Goal: Information Seeking & Learning: Find specific page/section

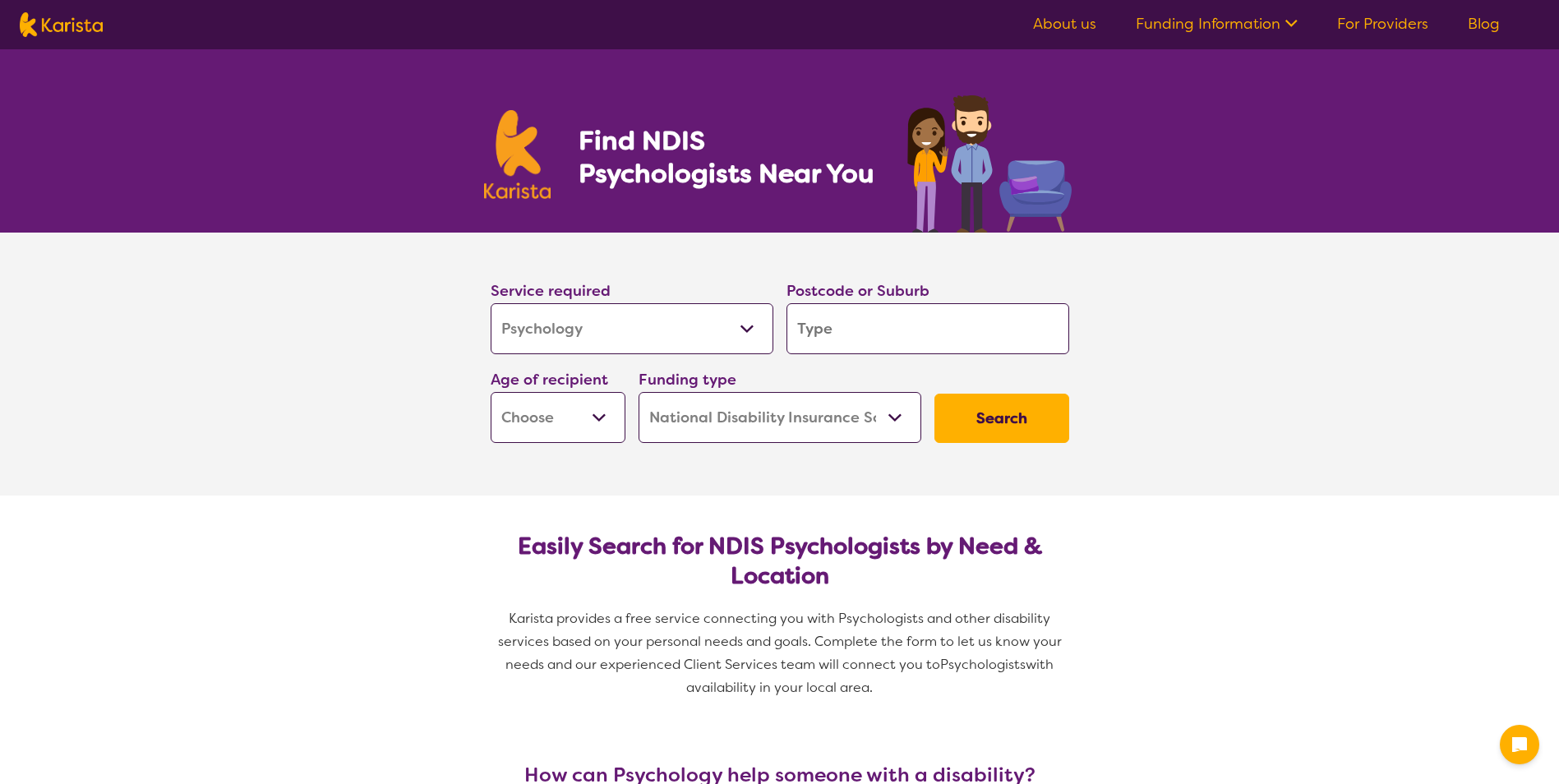
select select "Psychology"
select select "NDIS"
select select "Psychology"
select select "NDIS"
click at [889, 319] on input "search" at bounding box center [928, 328] width 283 height 51
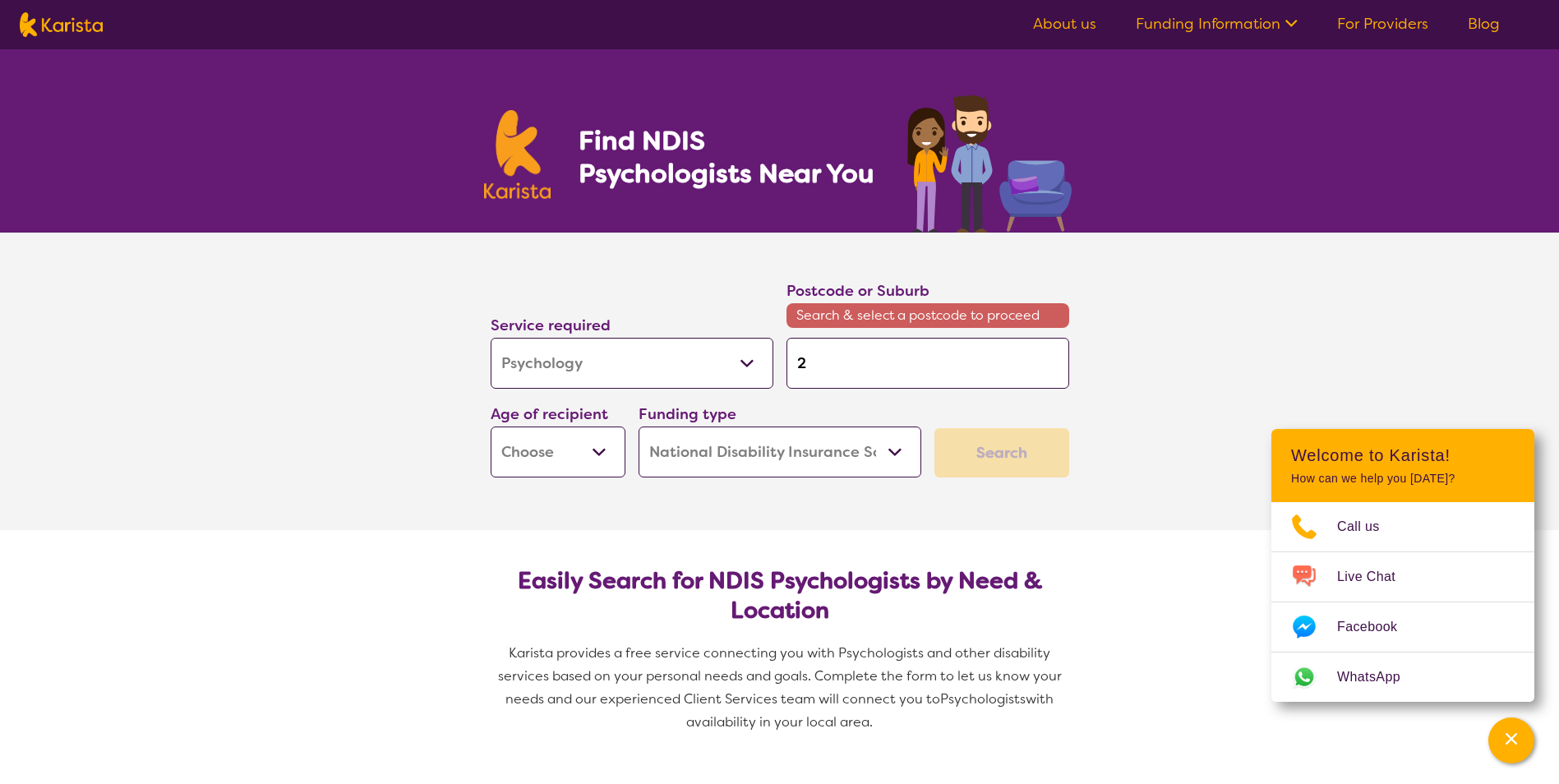
type input "2"
type input "27"
type input "276"
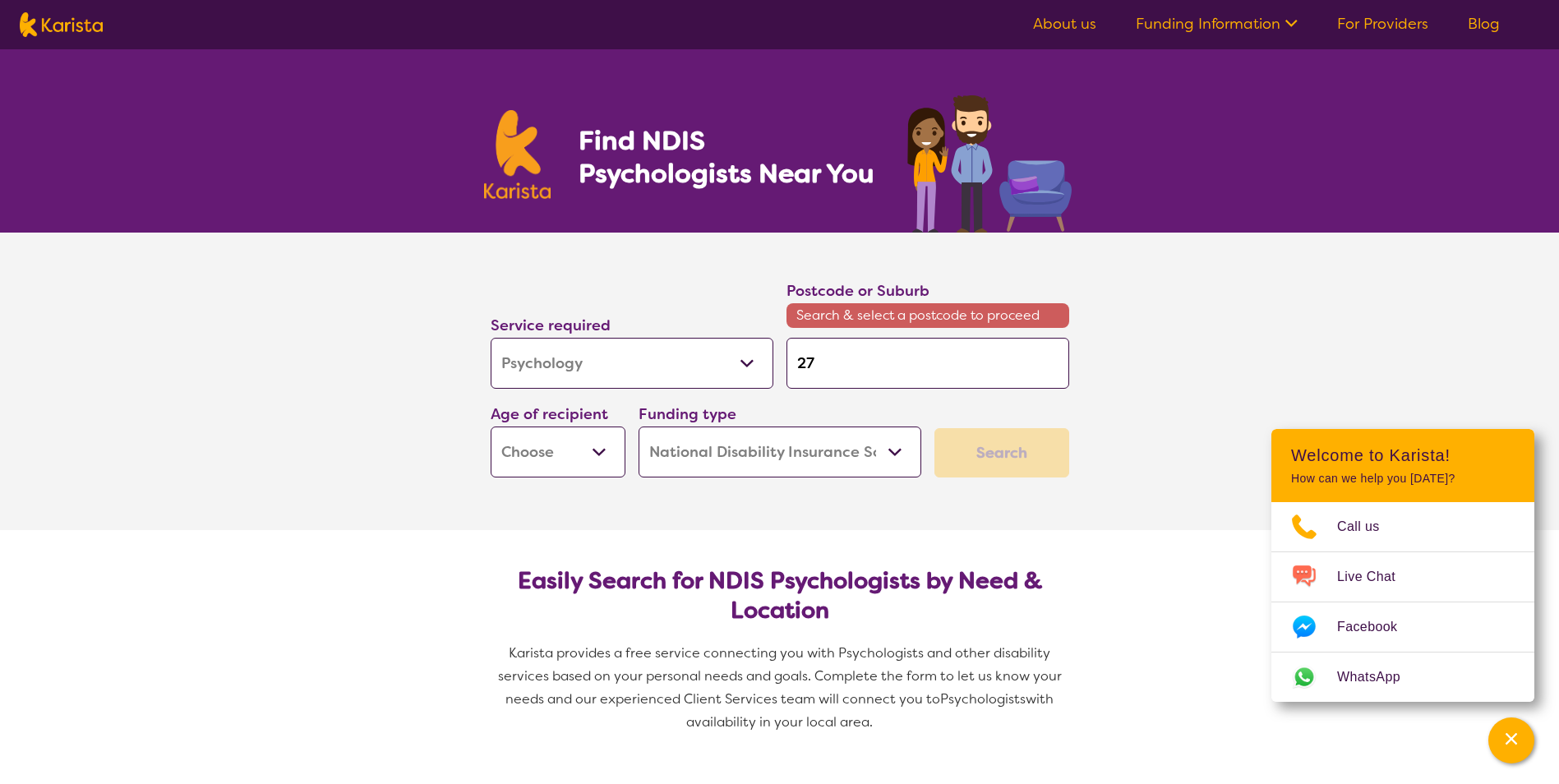
type input "276"
type input "2760"
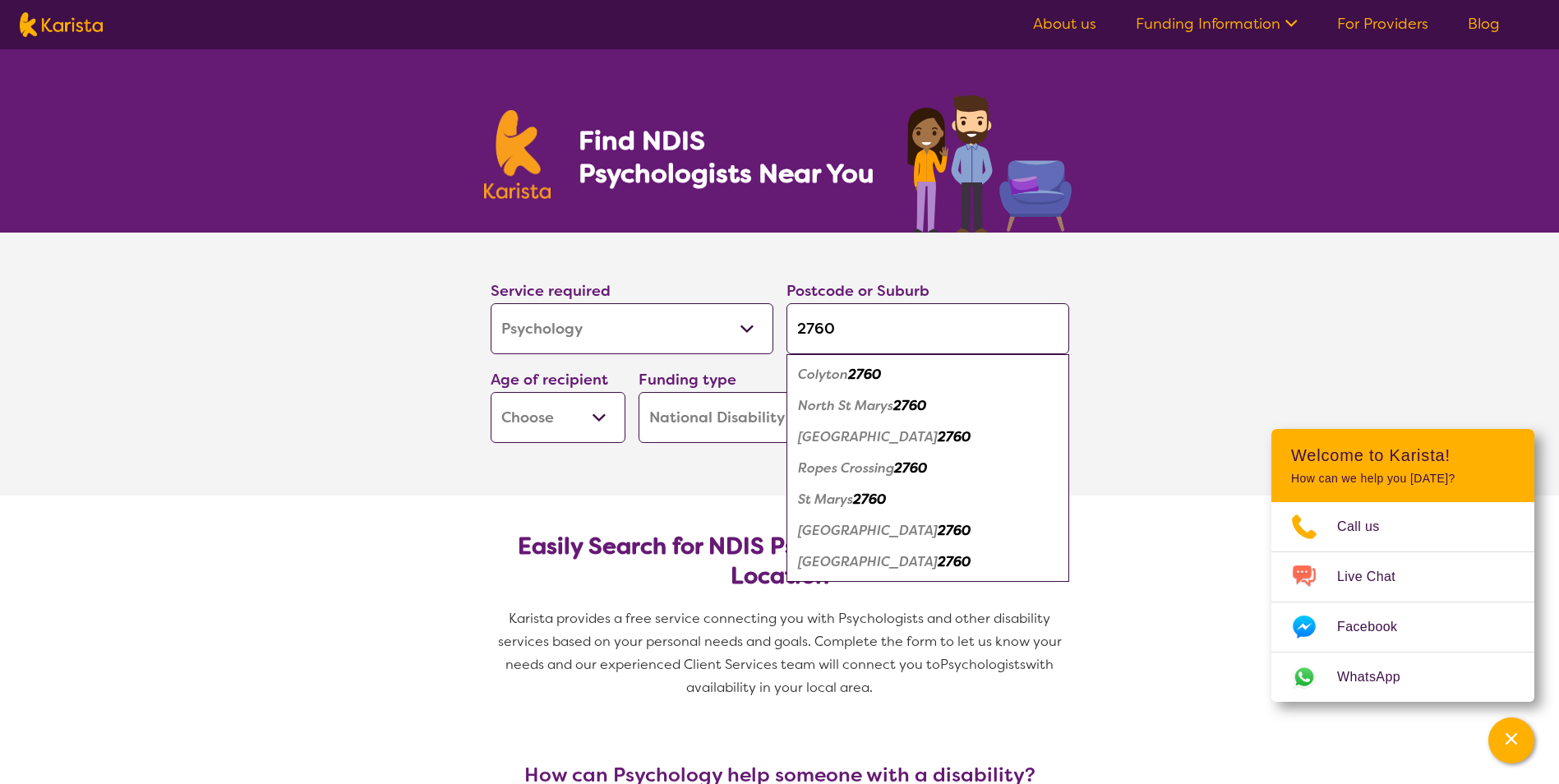
type input "2760"
click at [854, 401] on em "North St Marys" at bounding box center [845, 406] width 95 height 17
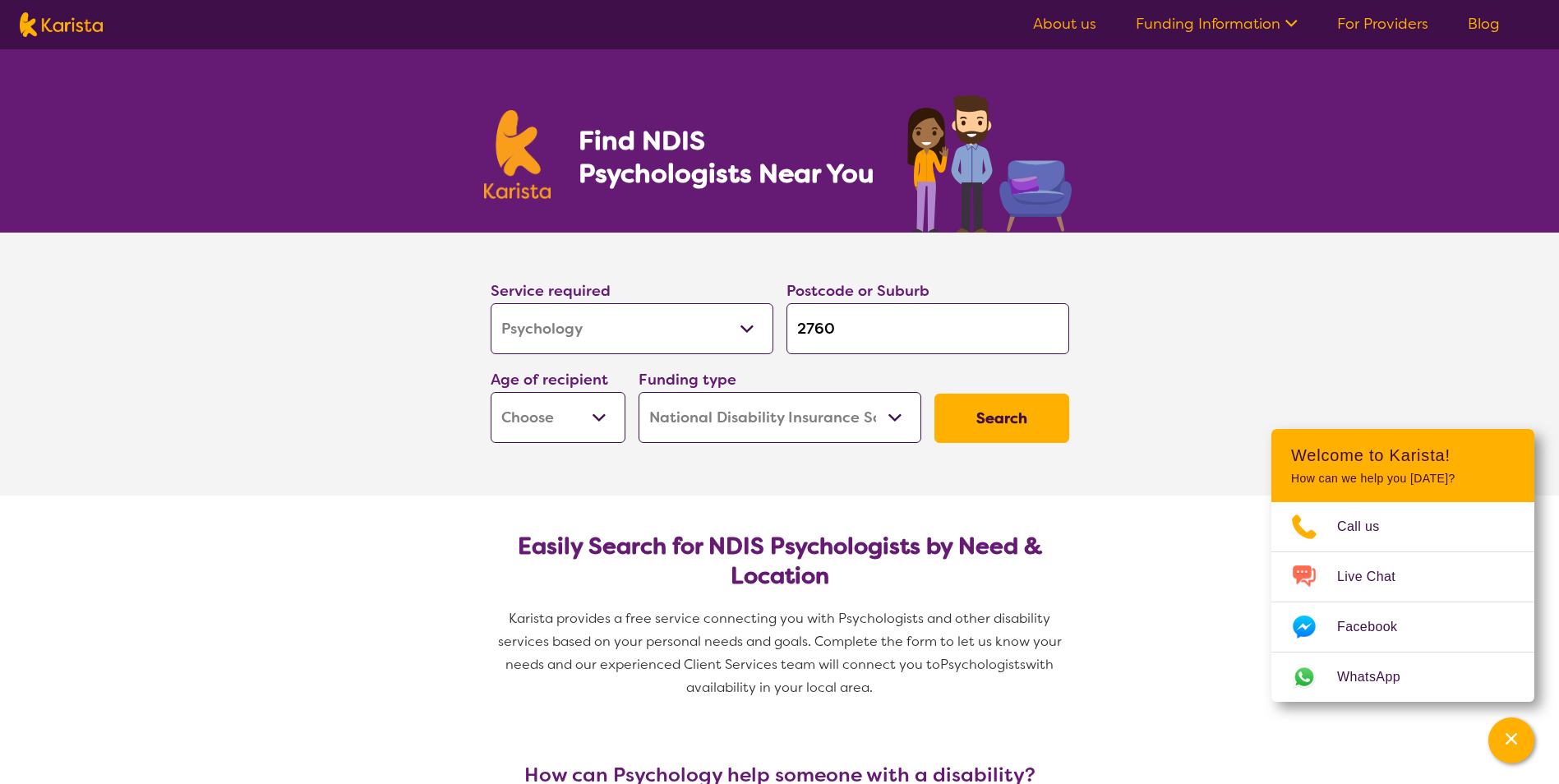
click at [843, 425] on select "Home Care Package (HCP) National Disability Insurance Scheme (NDIS) I don't know" at bounding box center [780, 417] width 283 height 51
select select "i-don-t-know"
click at [638, 392] on select "Home Care Package (HCP) National Disability Insurance Scheme (NDIS) I don't know" at bounding box center [780, 417] width 283 height 51
select select "i-don-t-know"
click at [594, 433] on select "Early Childhood - 0 to 9 Child - 10 to 11 Adolescent - 12 to 17 Adult - 18 to 6…" at bounding box center [558, 417] width 135 height 51
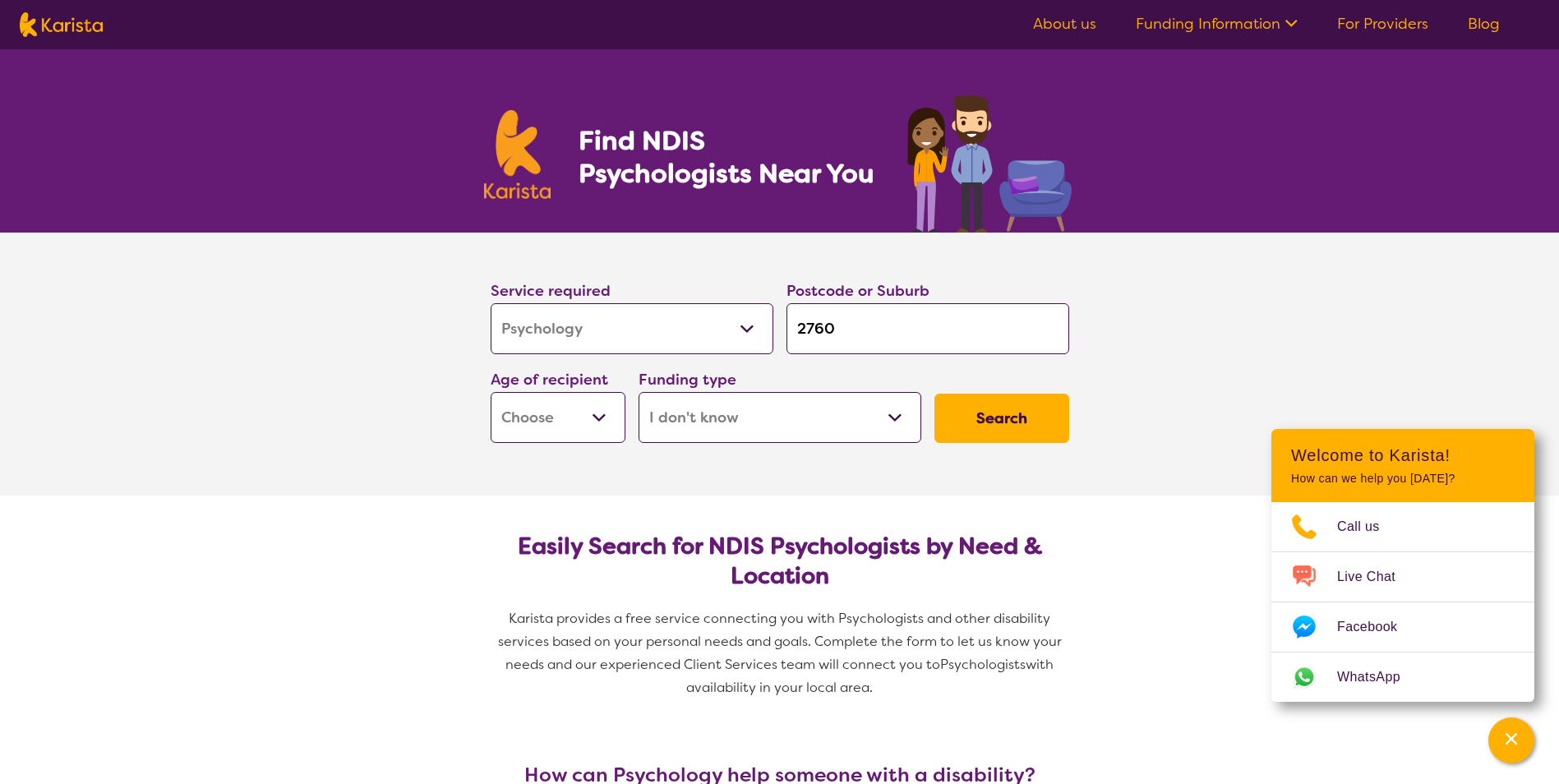
select select "EC"
click at [491, 392] on select "Early Childhood - 0 to 9 Child - 10 to 11 Adolescent - 12 to 17 Adult - 18 to 6…" at bounding box center [558, 417] width 135 height 51
select select "EC"
click at [606, 417] on select "Early Childhood - 0 to 9 Child - 10 to 11 Adolescent - 12 to 17 Adult - 18 to 6…" at bounding box center [558, 417] width 135 height 51
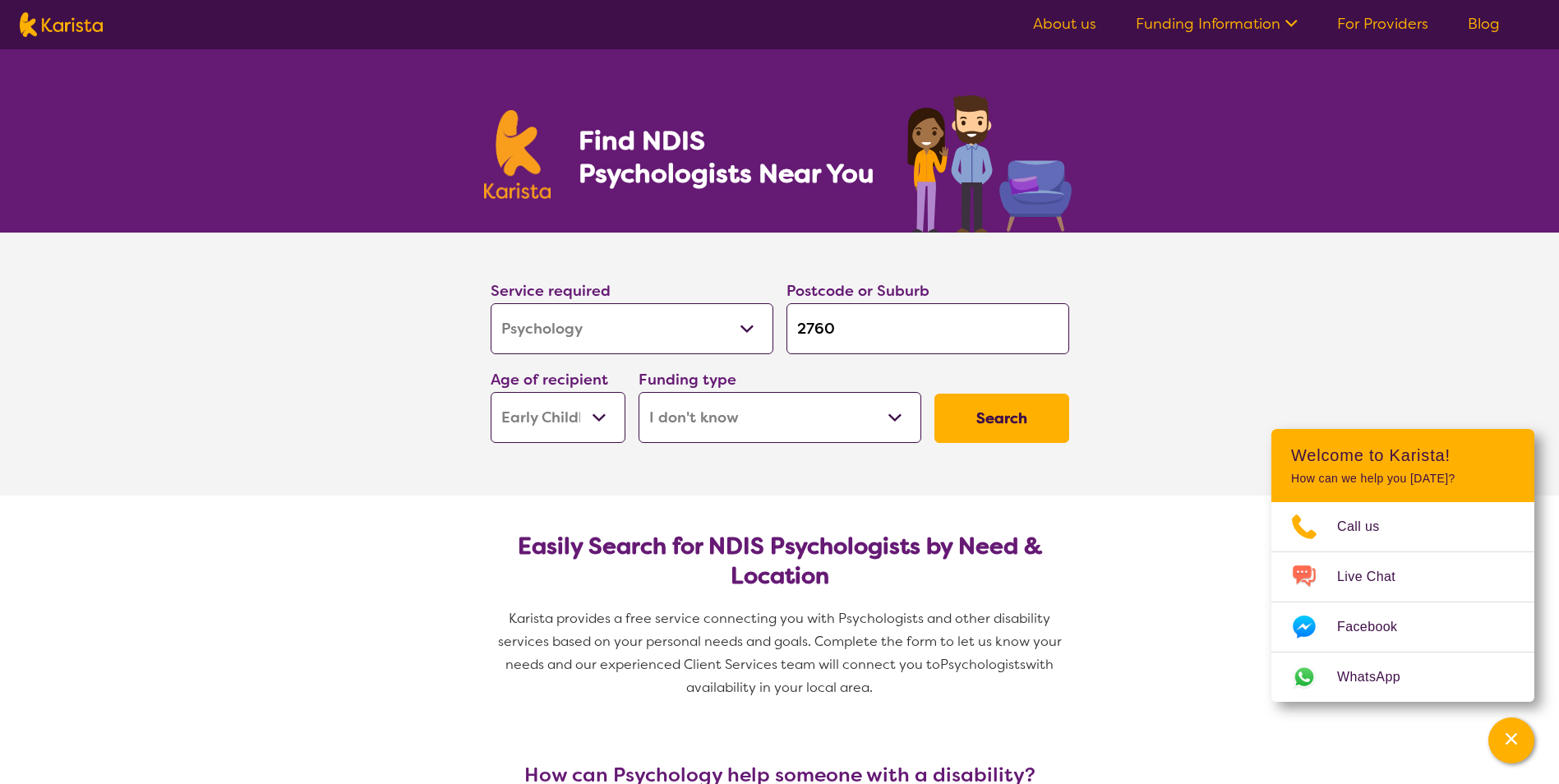
click at [1013, 424] on button "Search" at bounding box center [1001, 418] width 135 height 49
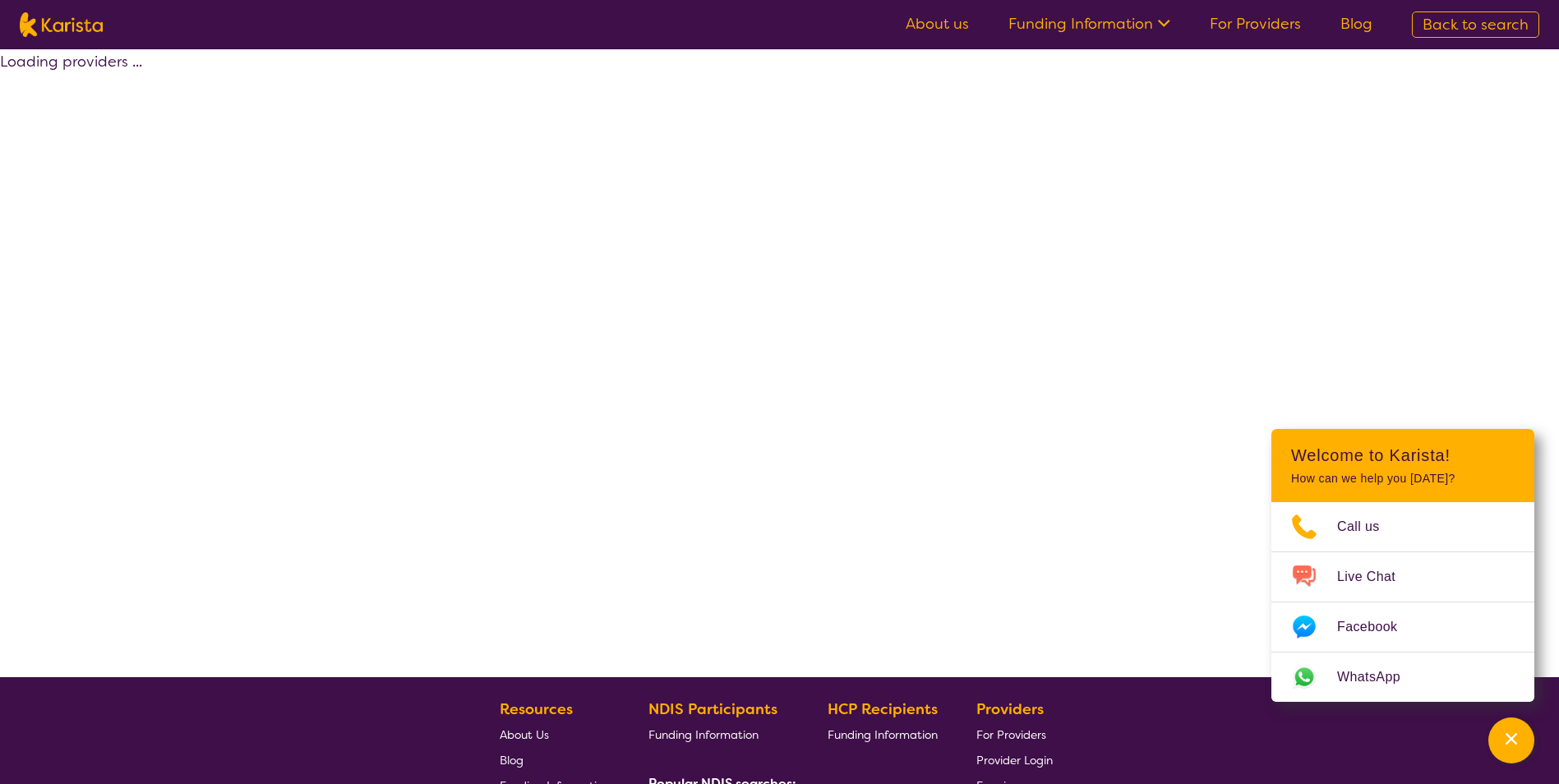
select select "Psychology"
select select "EC"
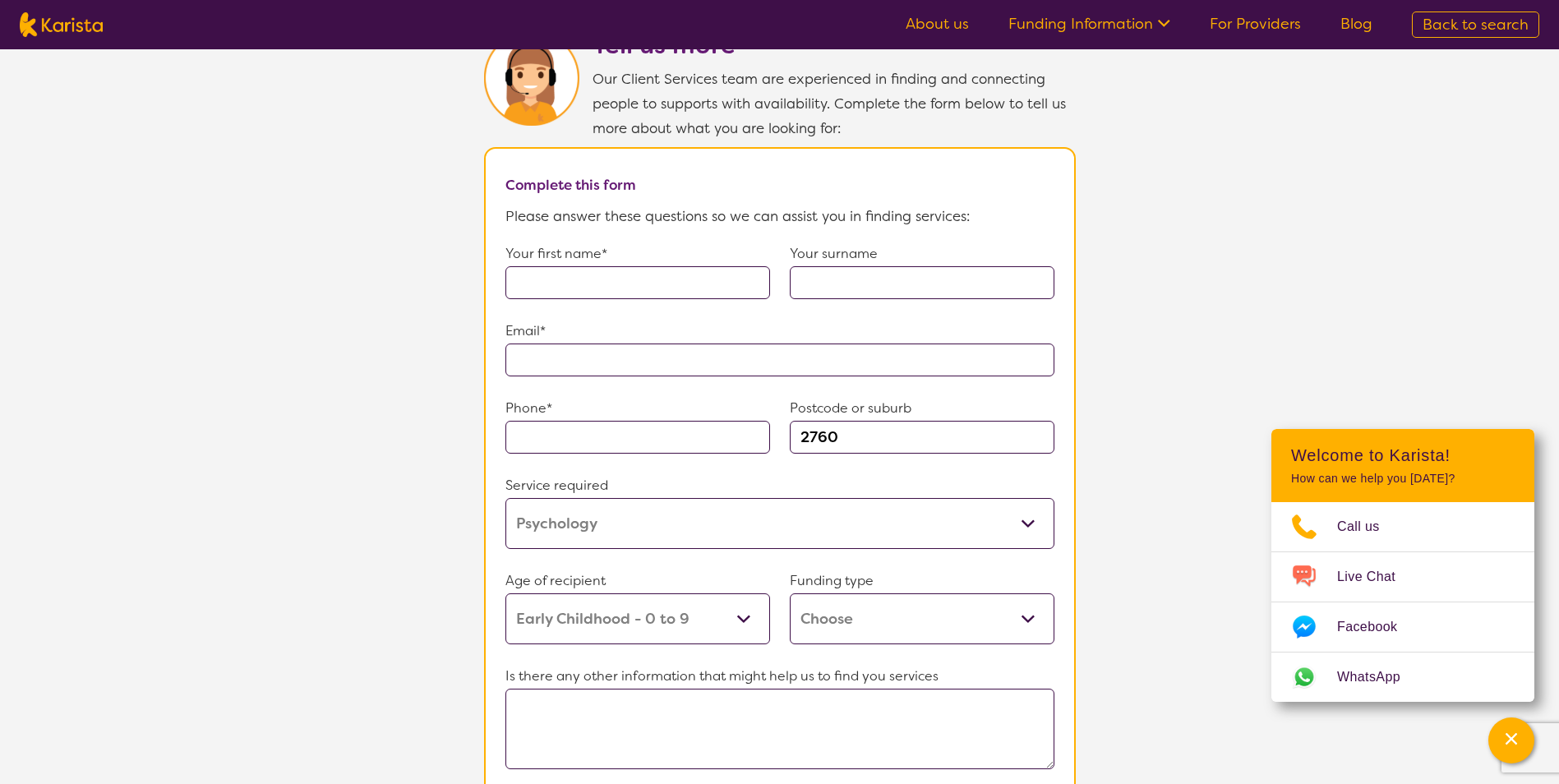
scroll to position [1115, 0]
click at [1008, 612] on select "Home Care Package (HCP) Home Care Package - Level 1 Home Care Package - Level 2…" at bounding box center [922, 621] width 264 height 51
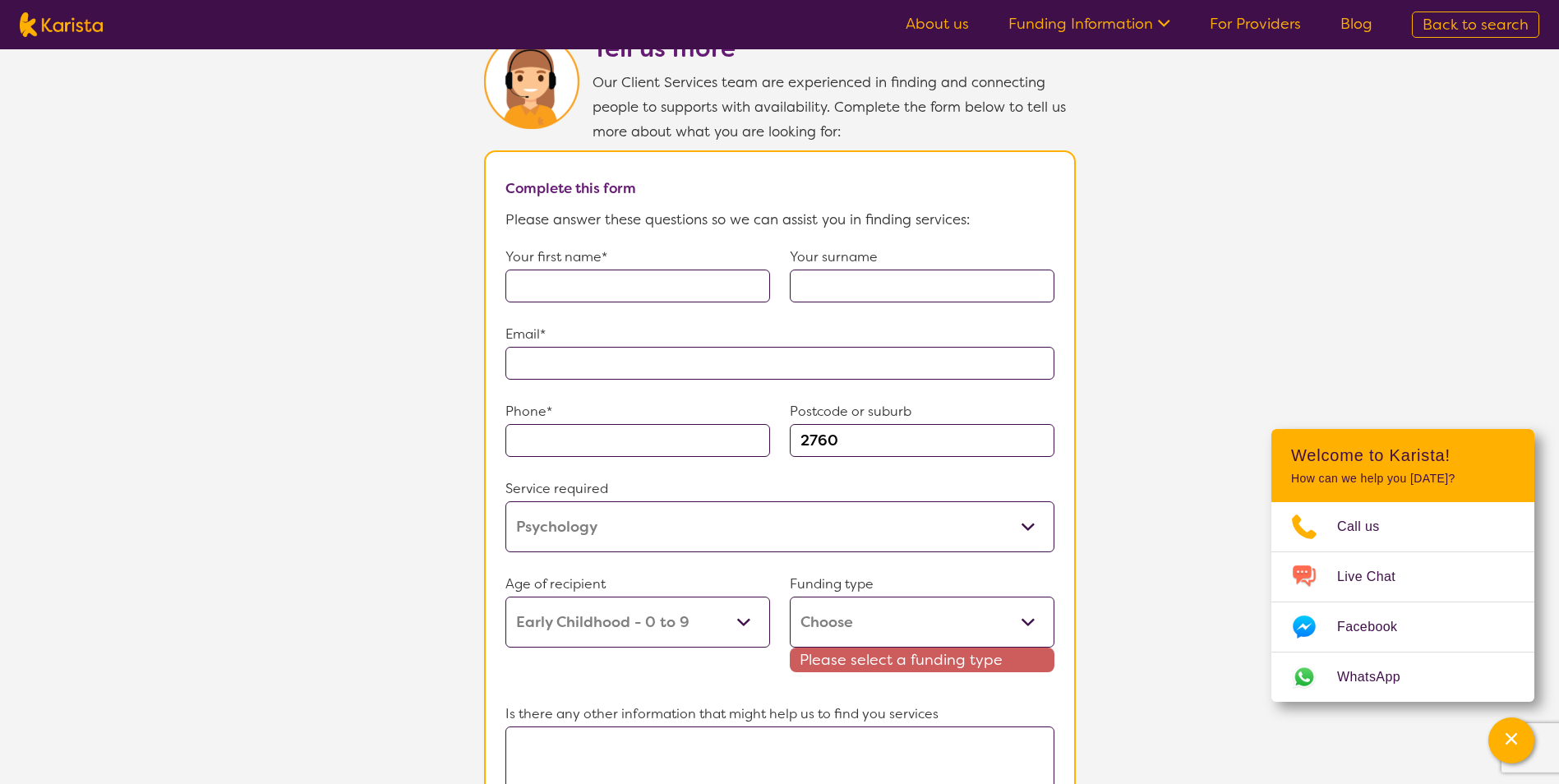
click at [1137, 421] on section "Tell us more Our Client Services team are experienced in finding and connecting…" at bounding box center [779, 483] width 1559 height 978
